Goal: Transaction & Acquisition: Purchase product/service

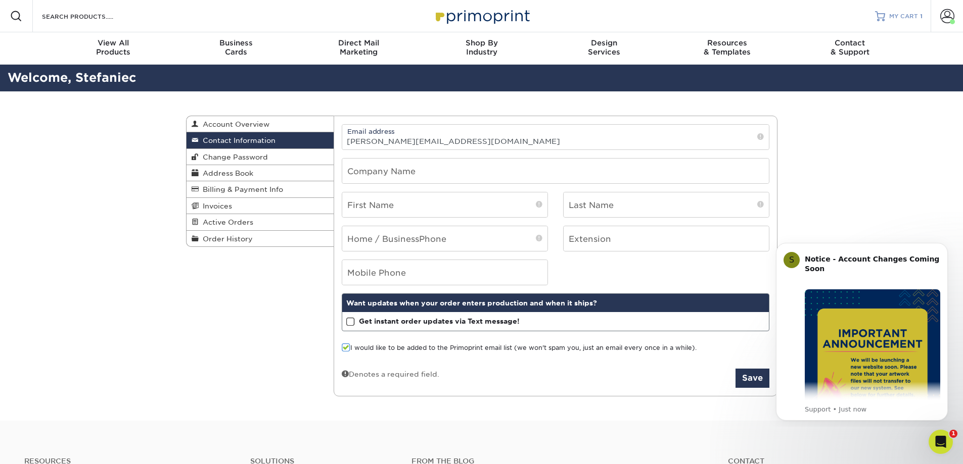
click at [896, 20] on span "MY CART" at bounding box center [903, 16] width 29 height 9
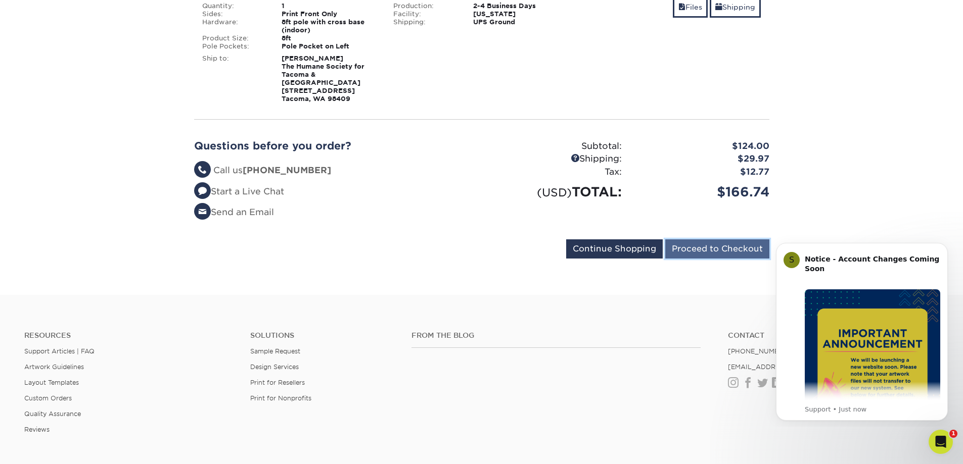
click at [726, 241] on input "Proceed to Checkout" at bounding box center [717, 249] width 104 height 19
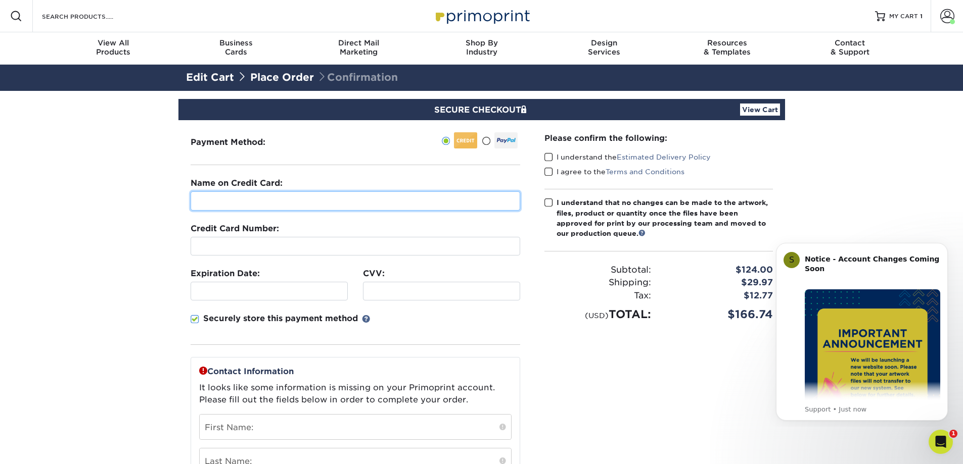
click at [332, 204] on input "text" at bounding box center [355, 201] width 329 height 19
type input "Lauren Green"
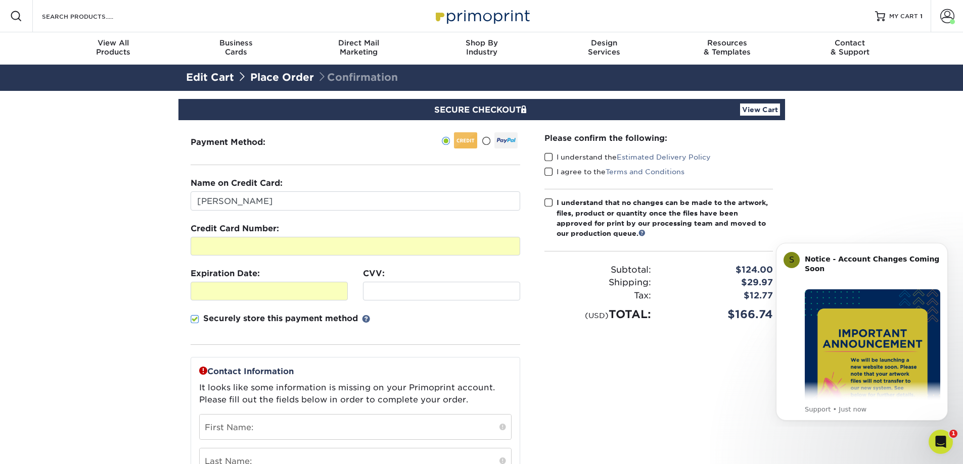
click at [515, 315] on div "Securely store this payment method" at bounding box center [355, 329] width 329 height 32
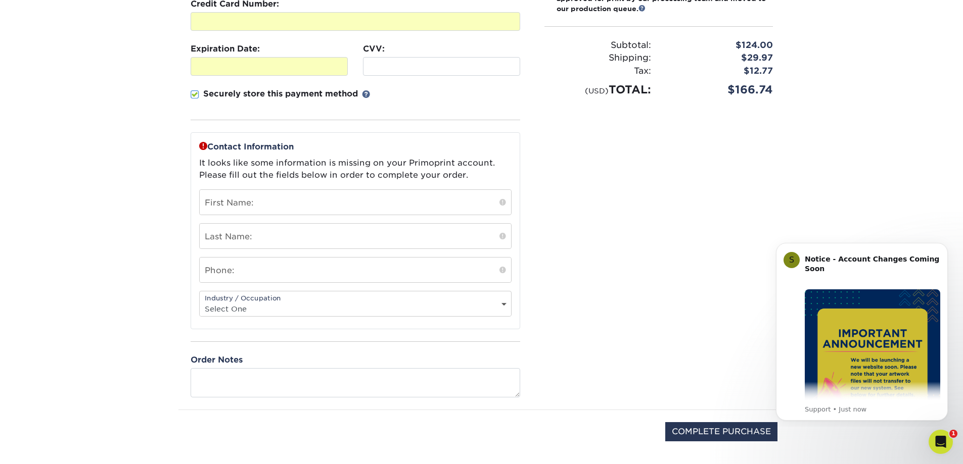
scroll to position [253, 0]
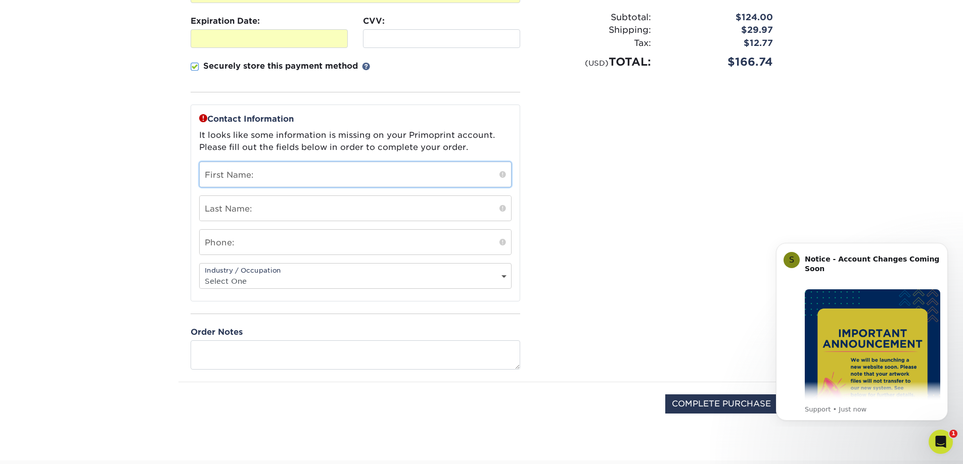
click at [305, 168] on input "text" at bounding box center [355, 174] width 311 height 25
type input "Stefanie"
type input "Cornell"
click at [261, 239] on input "text" at bounding box center [355, 242] width 311 height 25
type input "2532845834"
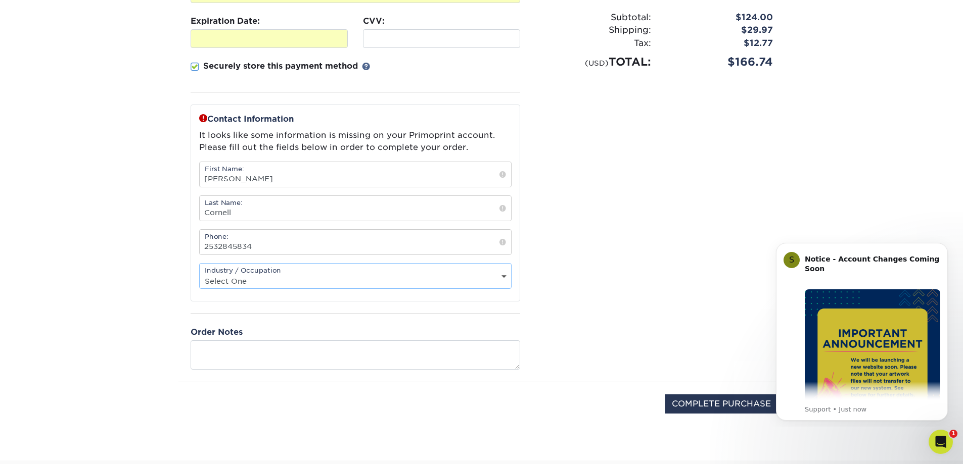
click at [246, 283] on select "Select One Administrative Executive Human Resources Construction Education Ente…" at bounding box center [355, 281] width 311 height 15
select select "20"
click at [200, 274] on select "Select One Administrative Executive Human Resources Construction Education Ente…" at bounding box center [355, 281] width 311 height 15
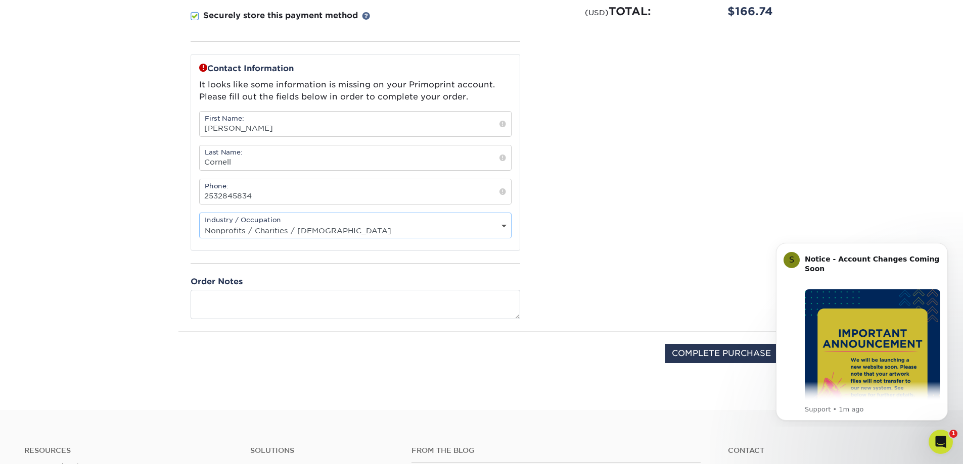
scroll to position [354, 0]
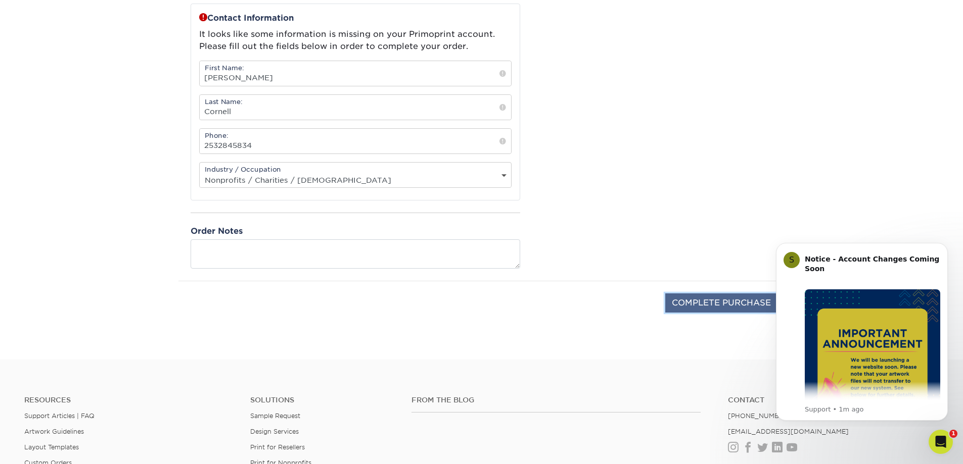
click at [725, 296] on input "COMPLETE PURCHASE" at bounding box center [721, 303] width 112 height 19
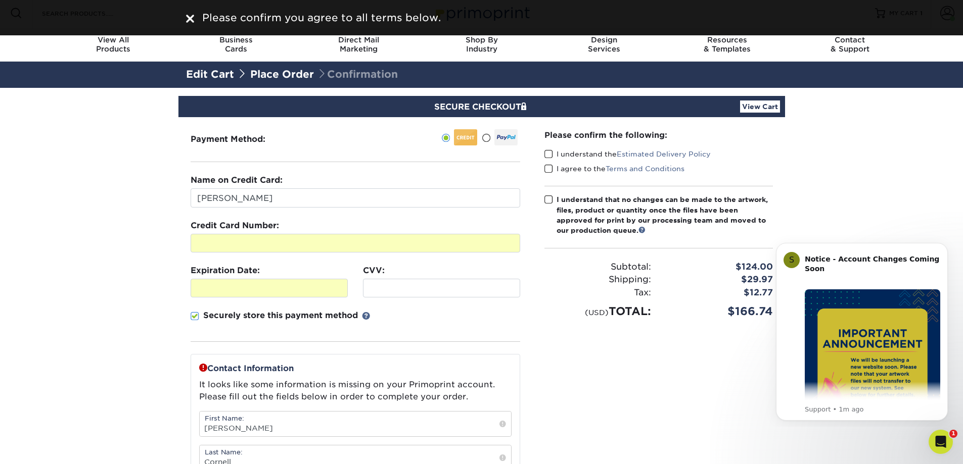
scroll to position [0, 0]
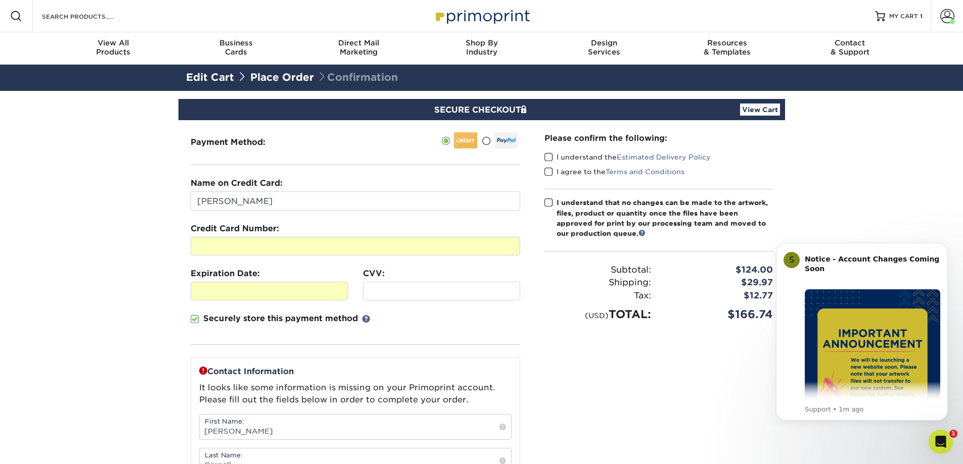
click at [548, 154] on span at bounding box center [548, 158] width 9 height 10
click at [0, 0] on input "I understand the Estimated Delivery Policy" at bounding box center [0, 0] width 0 height 0
click at [547, 171] on span at bounding box center [548, 172] width 9 height 10
click at [0, 0] on input "I agree to the Terms and Conditions" at bounding box center [0, 0] width 0 height 0
click at [549, 200] on span at bounding box center [548, 203] width 9 height 10
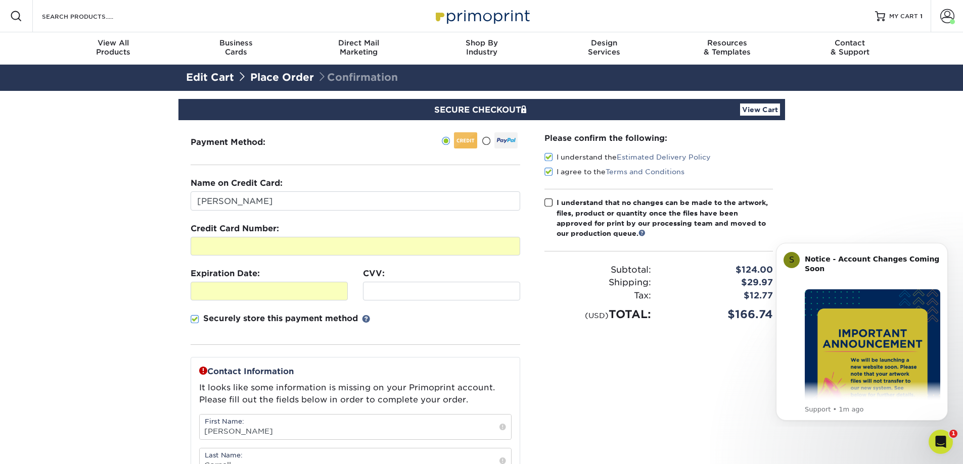
click at [0, 0] on input "I understand that no changes can be made to the artwork, files, product or quan…" at bounding box center [0, 0] width 0 height 0
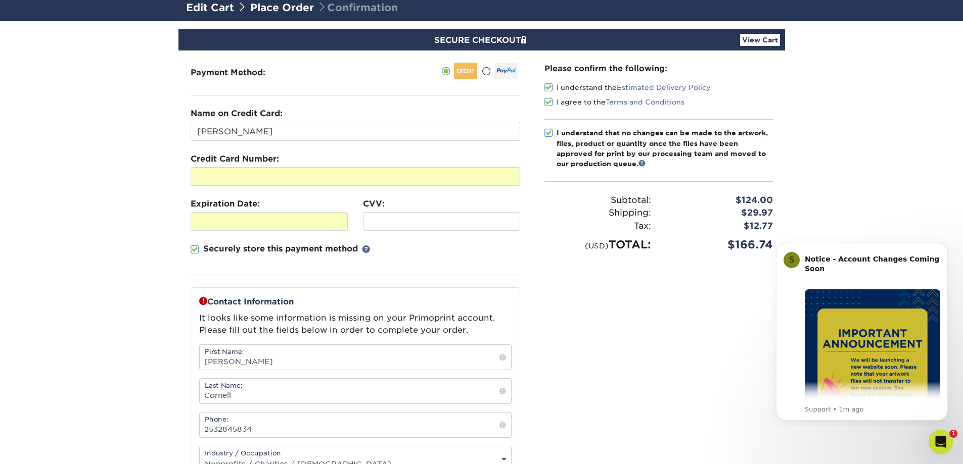
scroll to position [303, 0]
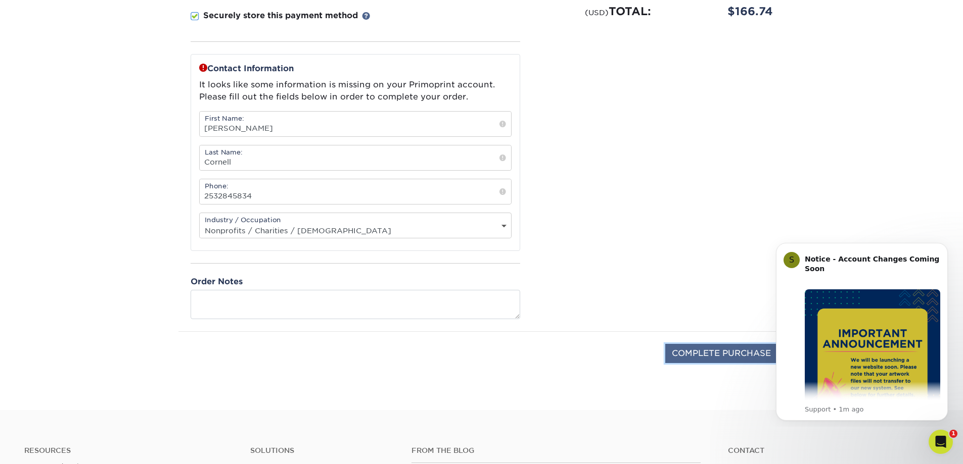
click at [699, 362] on input "COMPLETE PURCHASE" at bounding box center [721, 353] width 112 height 19
type input "PROCESSING, PLEASE WAIT..."
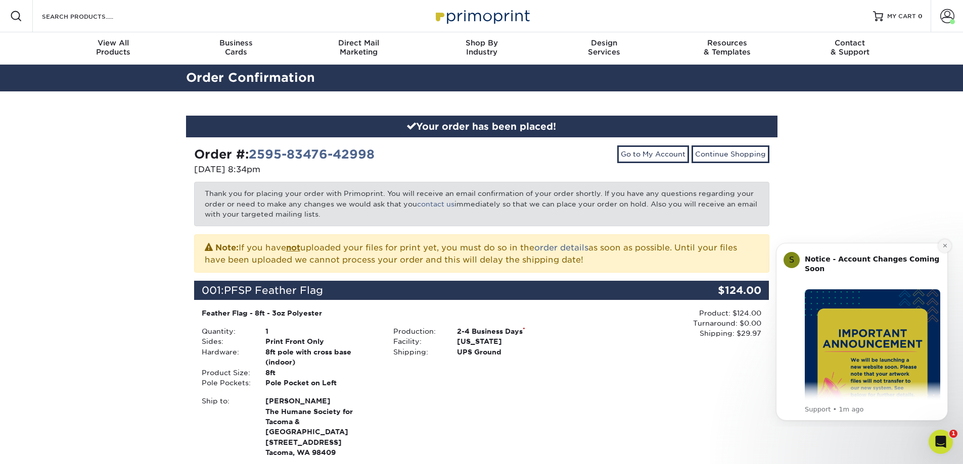
click at [943, 248] on icon "Dismiss notification" at bounding box center [944, 246] width 4 height 4
